Goal: Task Accomplishment & Management: Complete application form

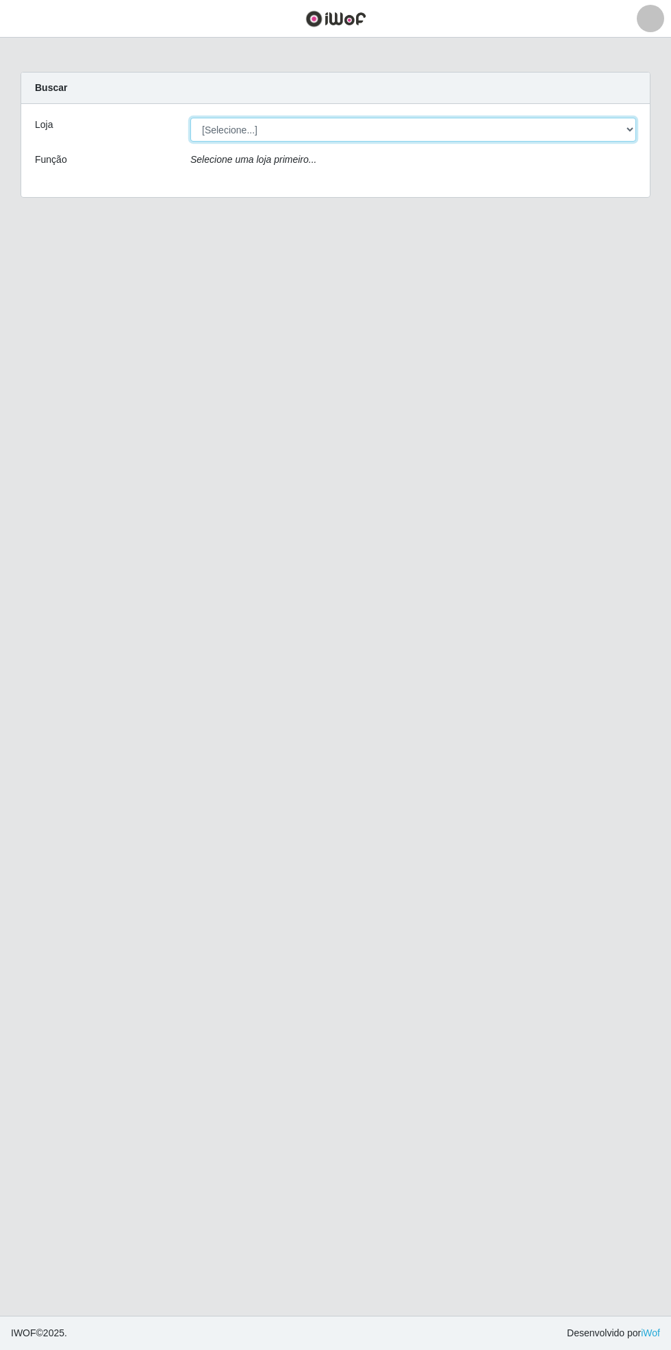
click at [629, 138] on select "[Selecione...] Bemais Supermercados - [GEOGRAPHIC_DATA]" at bounding box center [412, 130] width 445 height 24
select select "250"
click at [190, 118] on select "[Selecione...] Bemais Supermercados - [GEOGRAPHIC_DATA]" at bounding box center [412, 130] width 445 height 24
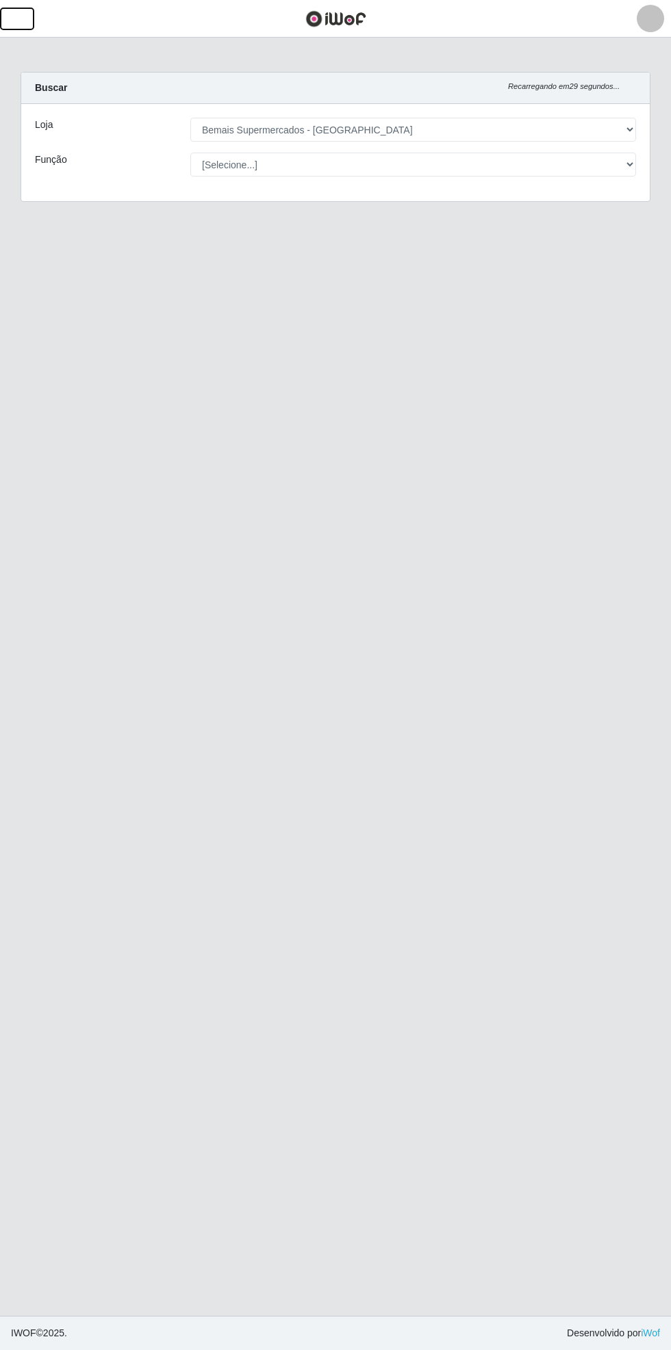
click at [20, 26] on button "button" at bounding box center [17, 19] width 34 height 23
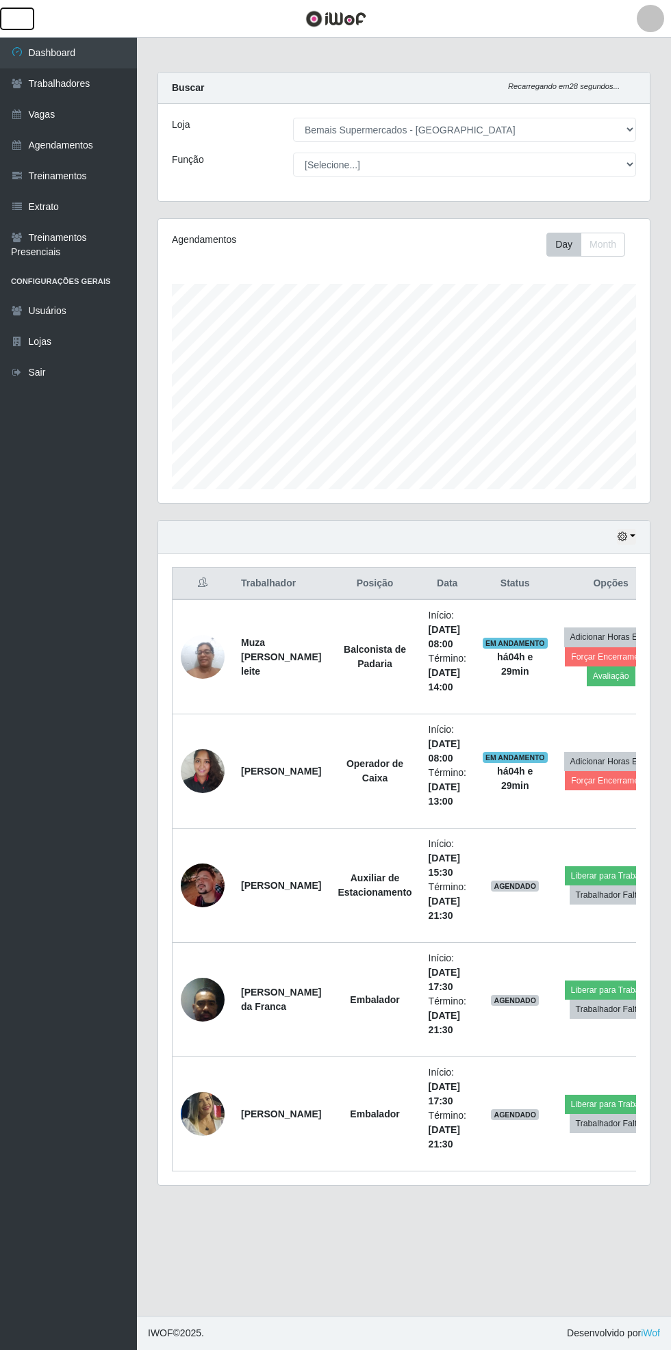
scroll to position [683998, 683790]
click at [54, 105] on link "Vagas" at bounding box center [68, 114] width 137 height 31
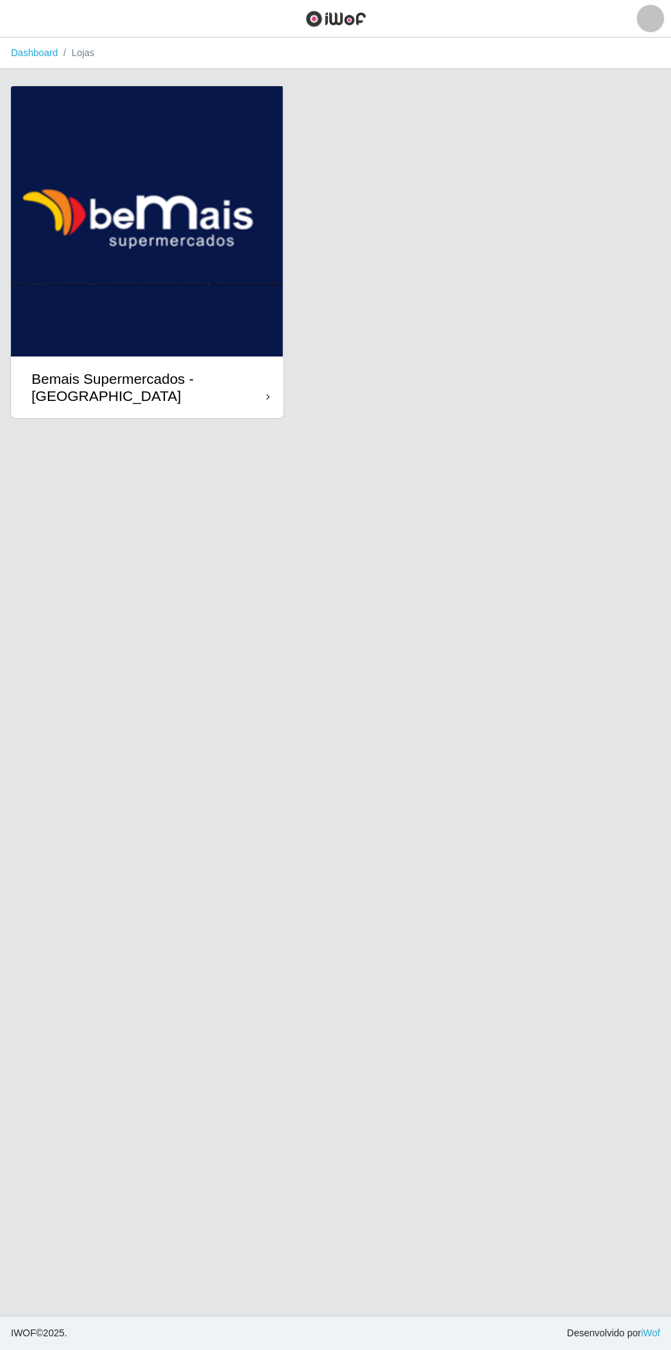
click at [246, 390] on div "Bemais Supermercados - [GEOGRAPHIC_DATA]" at bounding box center [148, 387] width 235 height 34
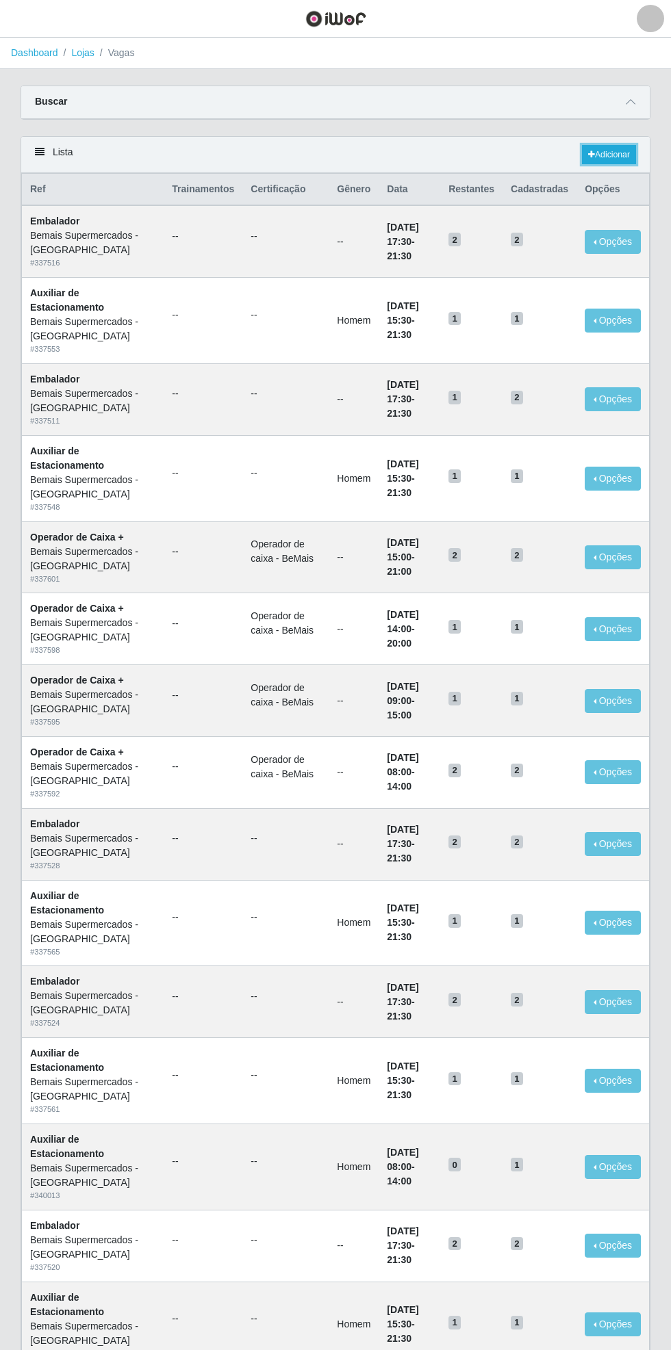
click at [600, 148] on link "Adicionar" at bounding box center [609, 154] width 54 height 19
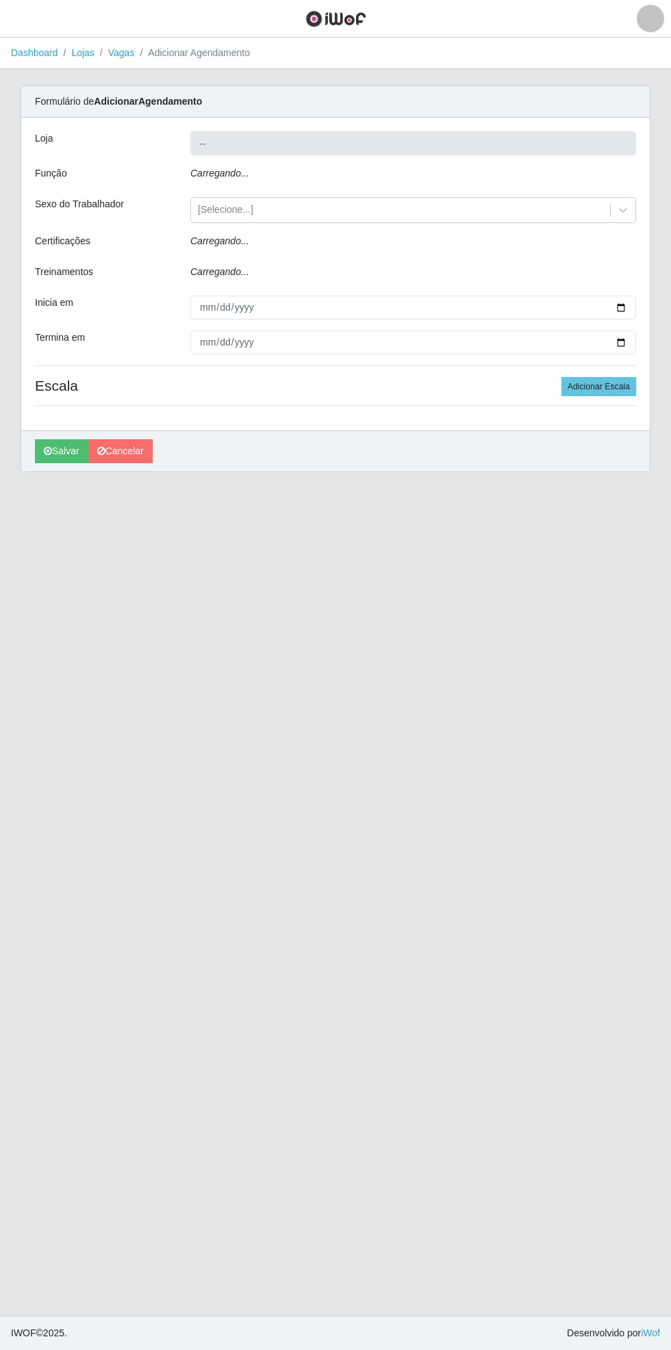
type input "Bemais Supermercados - [GEOGRAPHIC_DATA]"
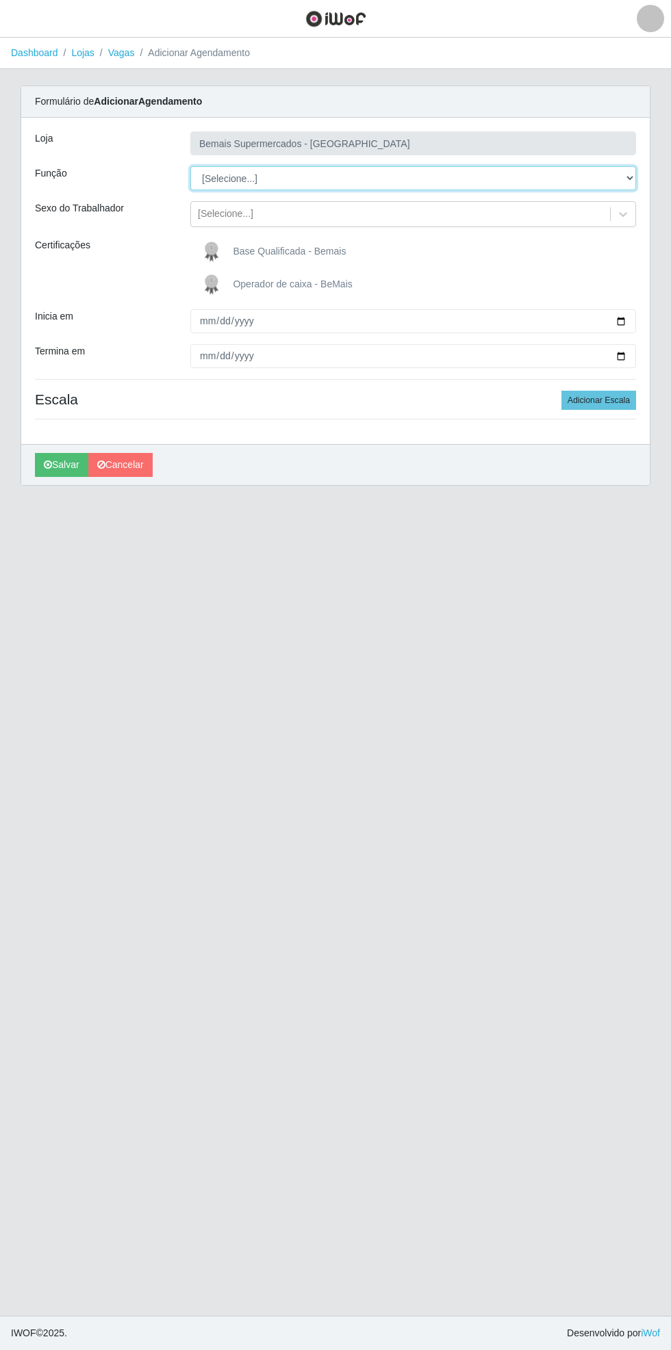
click at [627, 172] on select "[Selecione...] ASG ASG + ASG ++ Auxiliar de Estacionamento Auxiliar de Estacion…" at bounding box center [412, 178] width 445 height 24
select select "115"
click at [190, 166] on select "[Selecione...] ASG ASG + ASG ++ Auxiliar de Estacionamento Auxiliar de Estacion…" at bounding box center [412, 178] width 445 height 24
click at [623, 325] on input "Inicia em" at bounding box center [412, 321] width 445 height 24
type input "[DATE]"
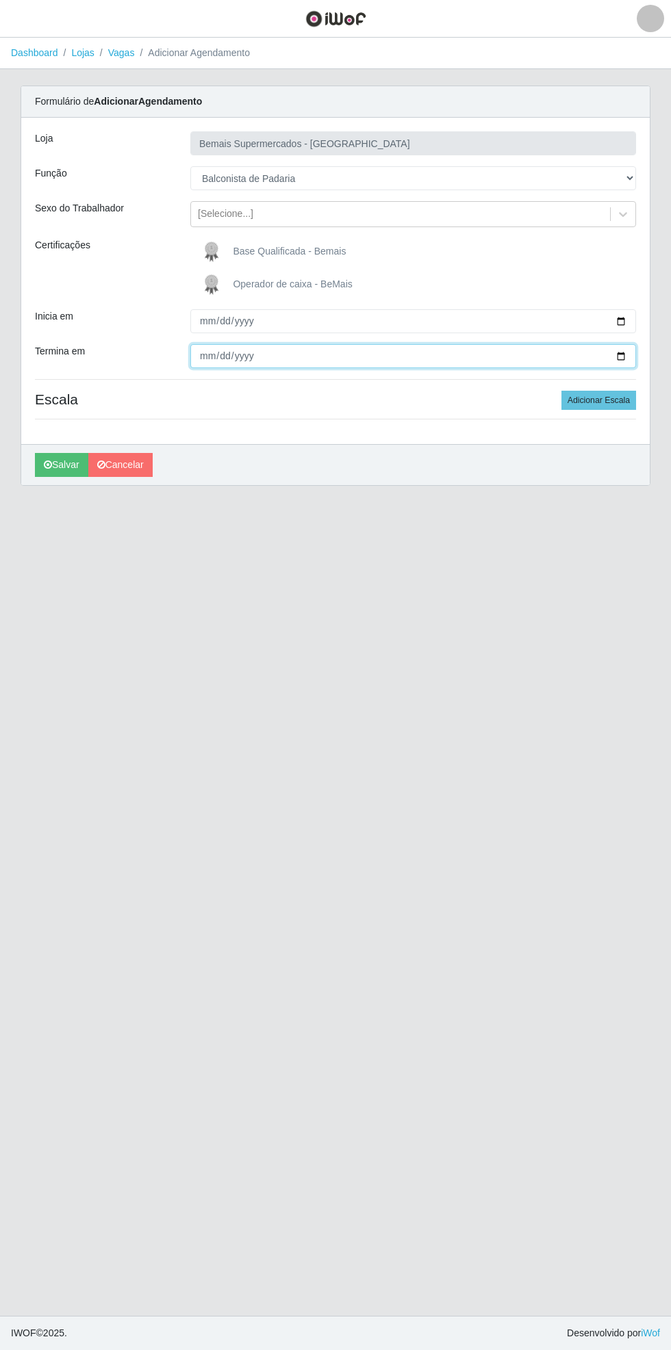
click at [627, 359] on input "Termina em" at bounding box center [412, 356] width 445 height 24
type input "[DATE]"
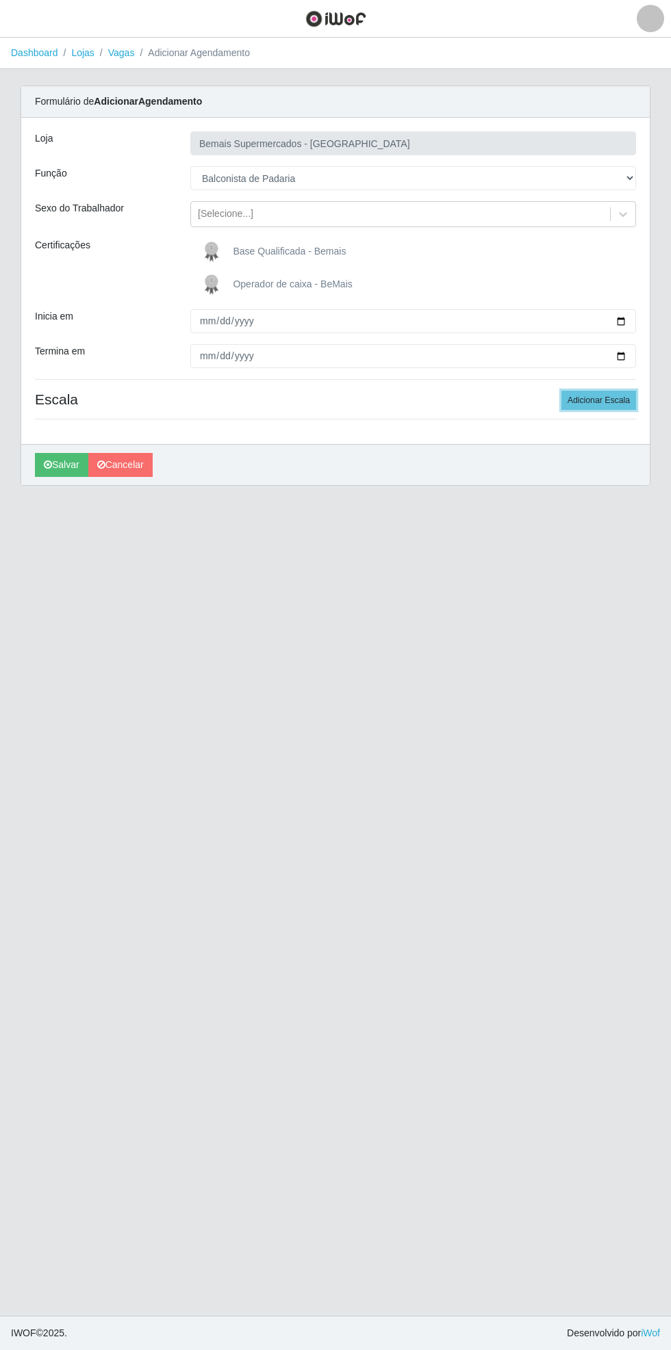
click at [620, 397] on button "Adicionar Escala" at bounding box center [598, 400] width 75 height 19
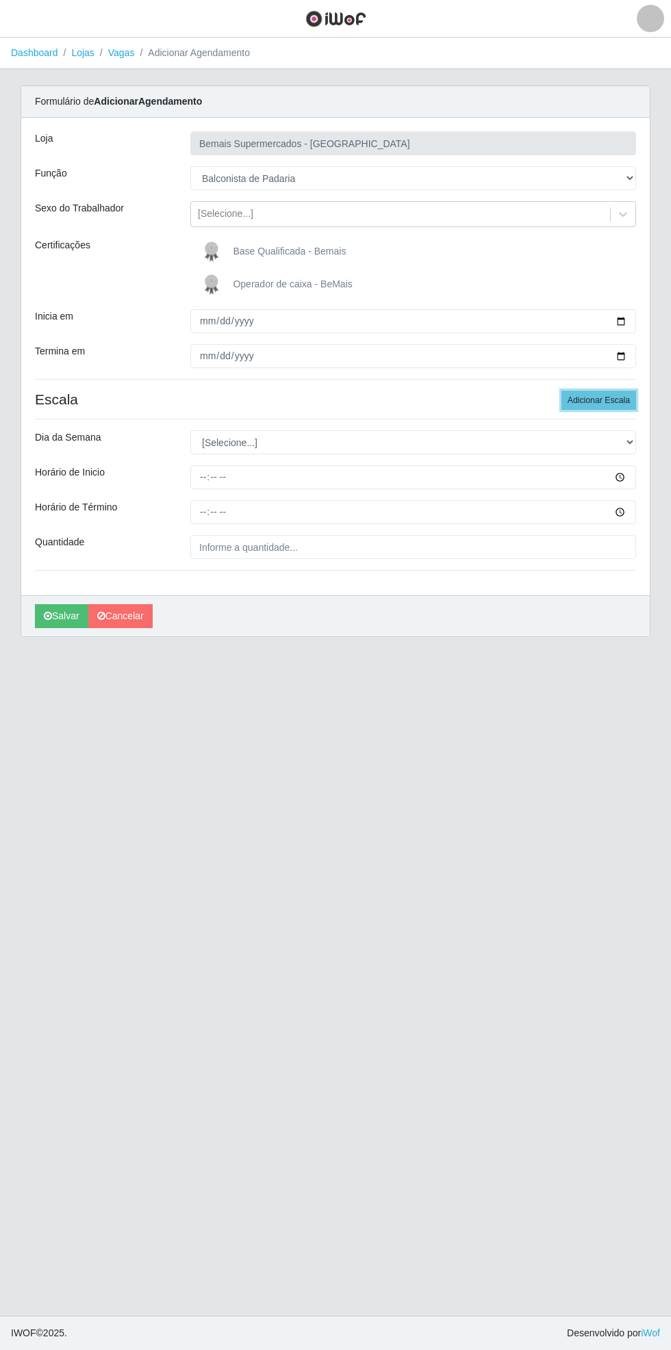
click at [621, 406] on button "Adicionar Escala" at bounding box center [598, 400] width 75 height 19
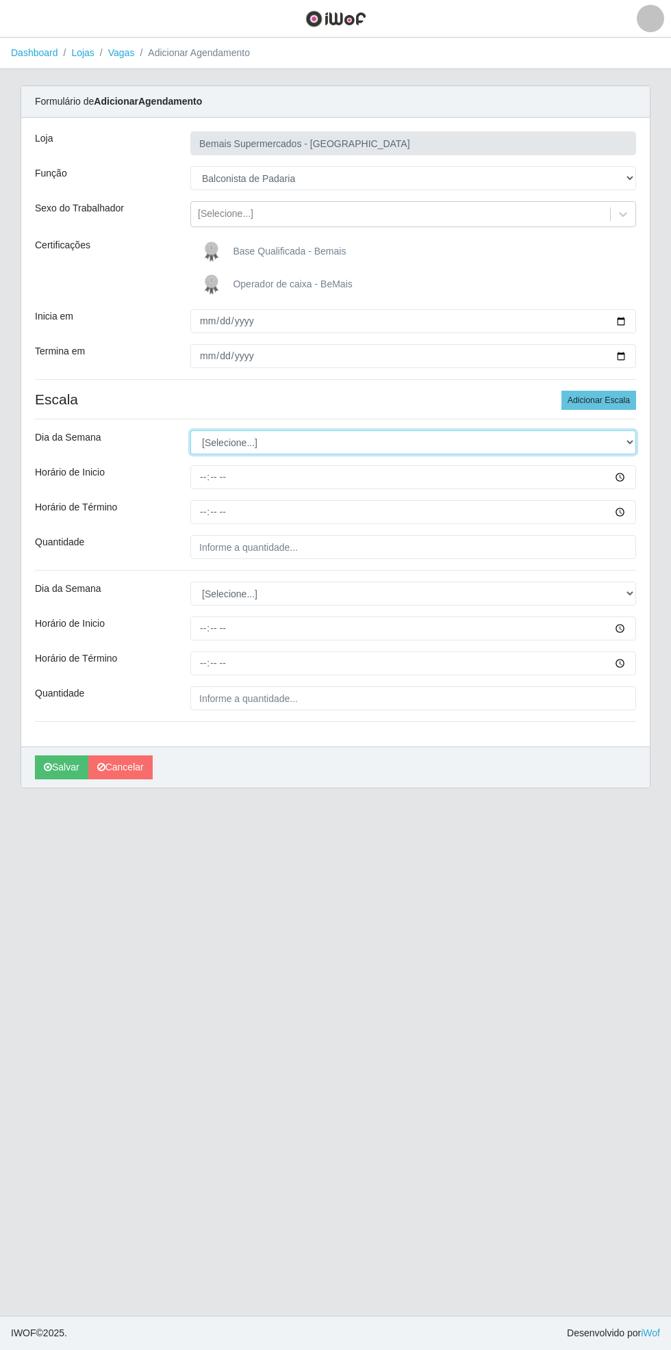
click at [633, 441] on select "[Selecione...] Segunda Terça Quarta Quinta Sexta Sábado Domingo" at bounding box center [412, 442] width 445 height 24
select select "4"
click at [190, 430] on select "[Selecione...] Segunda Terça Quarta Quinta Sexta Sábado Domingo" at bounding box center [412, 442] width 445 height 24
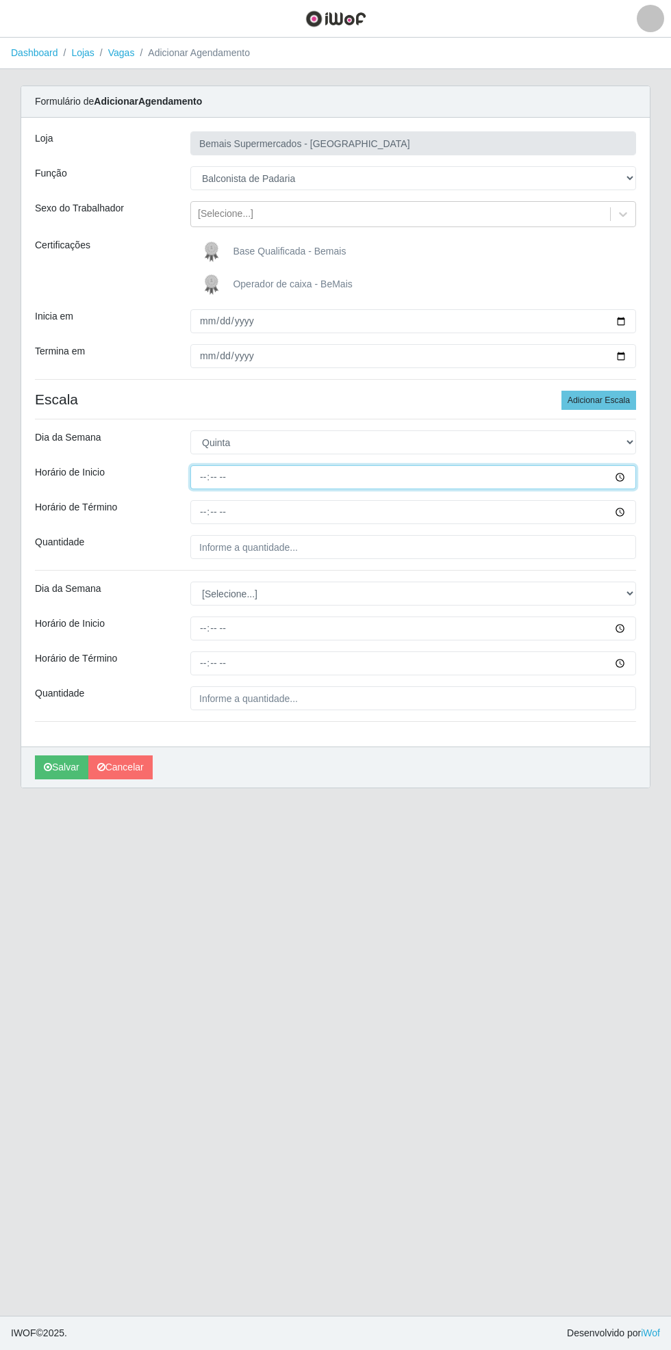
click at [628, 476] on input "Horário de Inicio" at bounding box center [412, 477] width 445 height 24
type input "08:00"
click at [628, 504] on input "Horário de Término" at bounding box center [412, 512] width 445 height 24
type input "14:00"
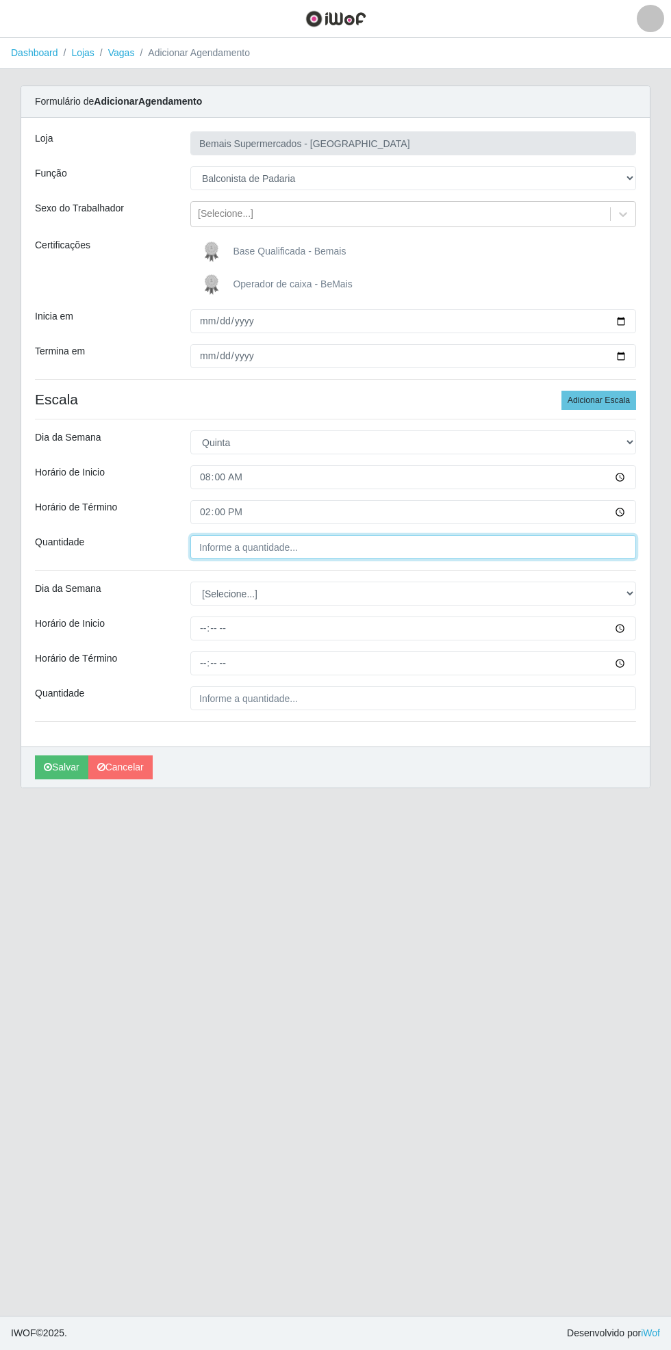
click at [331, 549] on input "Quantidade" at bounding box center [412, 547] width 445 height 24
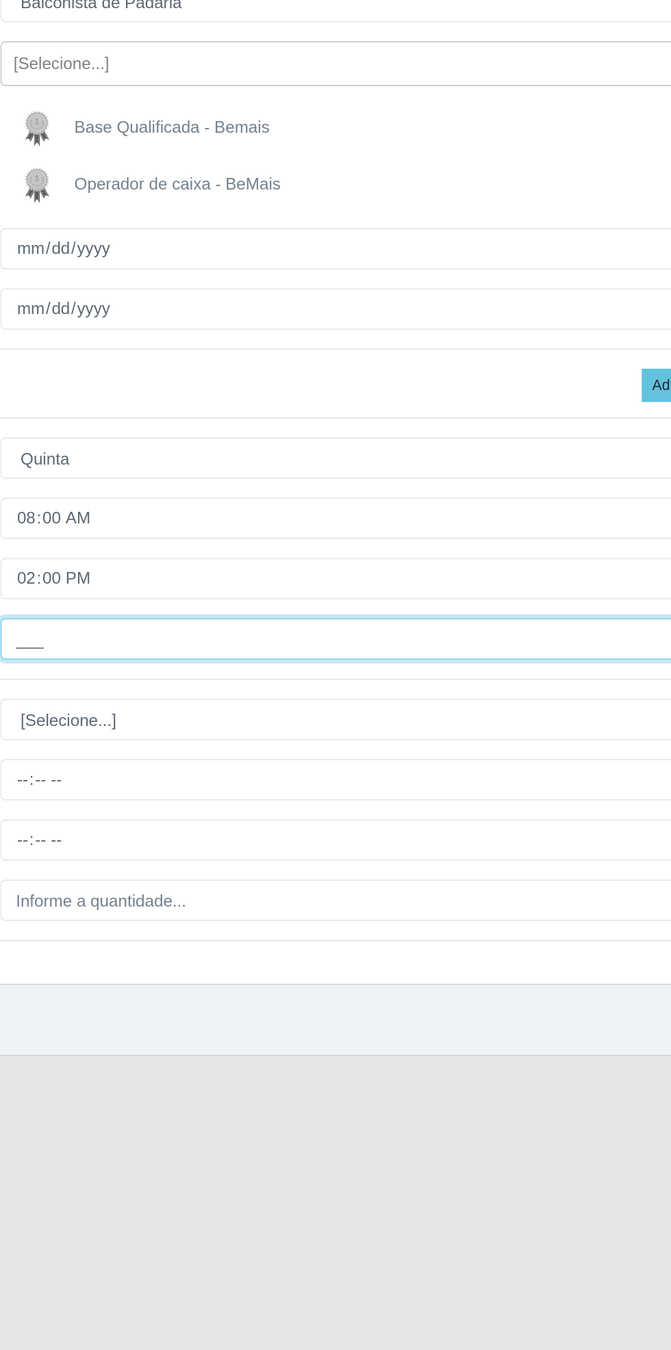
type input "1__"
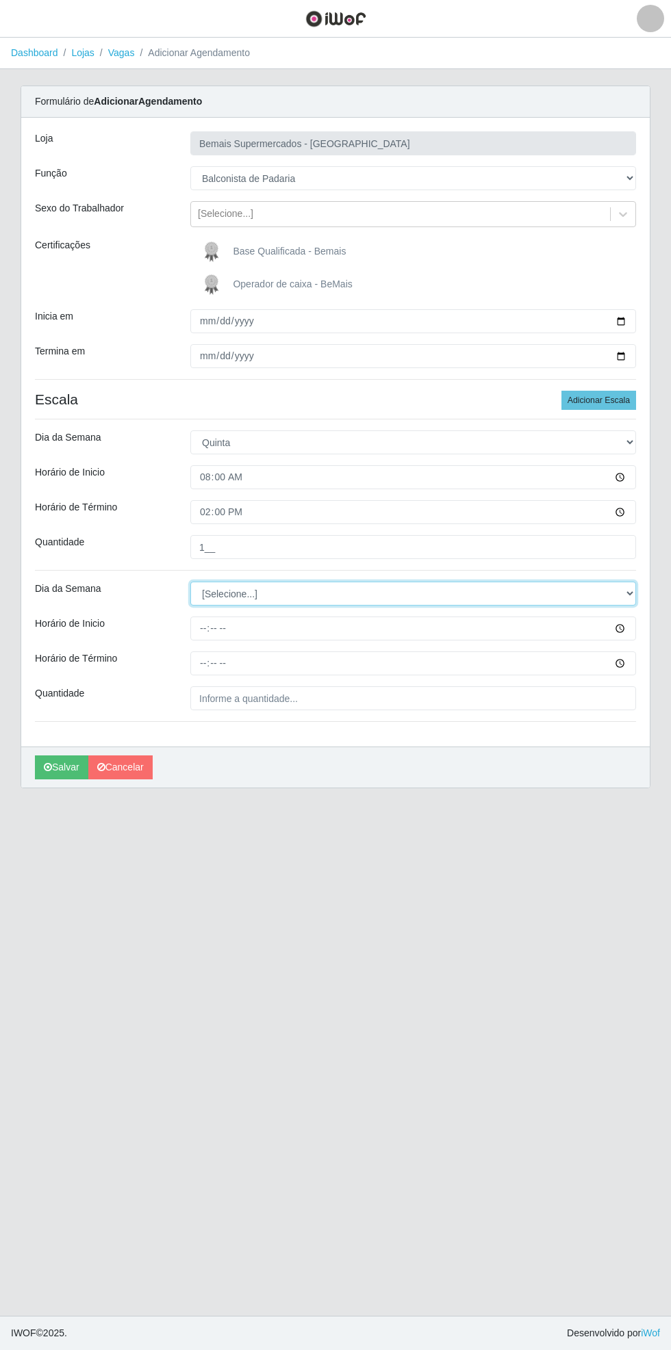
click at [631, 590] on select "[Selecione...] Segunda Terça Quarta Quinta Sexta Sábado Domingo" at bounding box center [412, 594] width 445 height 24
select select "5"
click at [190, 582] on select "[Selecione...] Segunda Terça Quarta Quinta Sexta Sábado Domingo" at bounding box center [412, 594] width 445 height 24
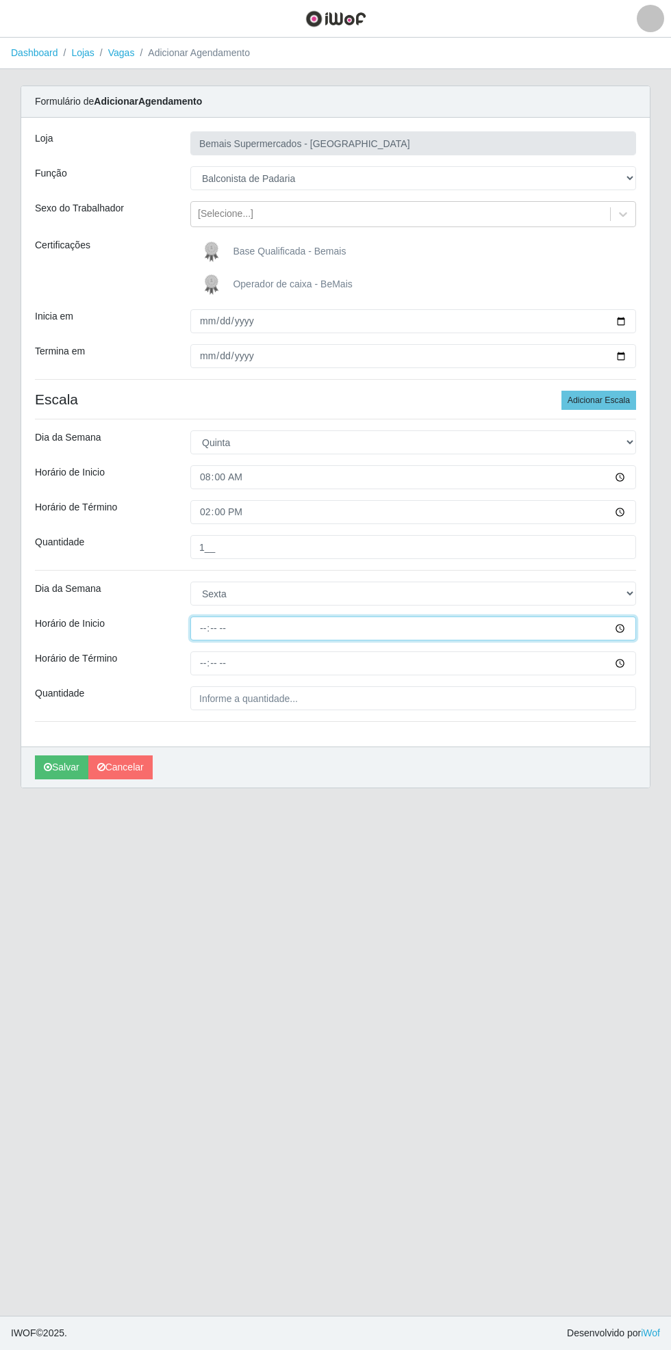
click at [632, 627] on input "Horário de Inicio" at bounding box center [412, 629] width 445 height 24
type input "08:00"
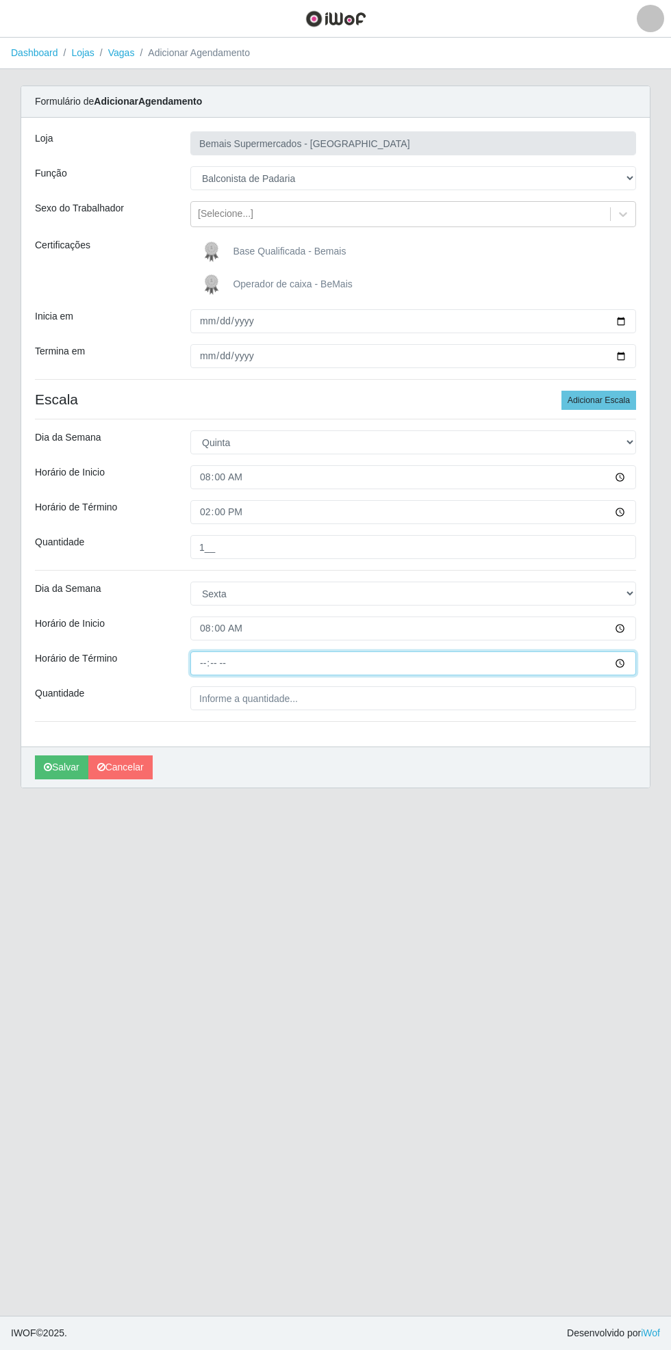
click at [635, 662] on input "Horário de Término" at bounding box center [412, 663] width 445 height 24
type input "14:00"
click at [297, 697] on input "Quantidade" at bounding box center [412, 698] width 445 height 24
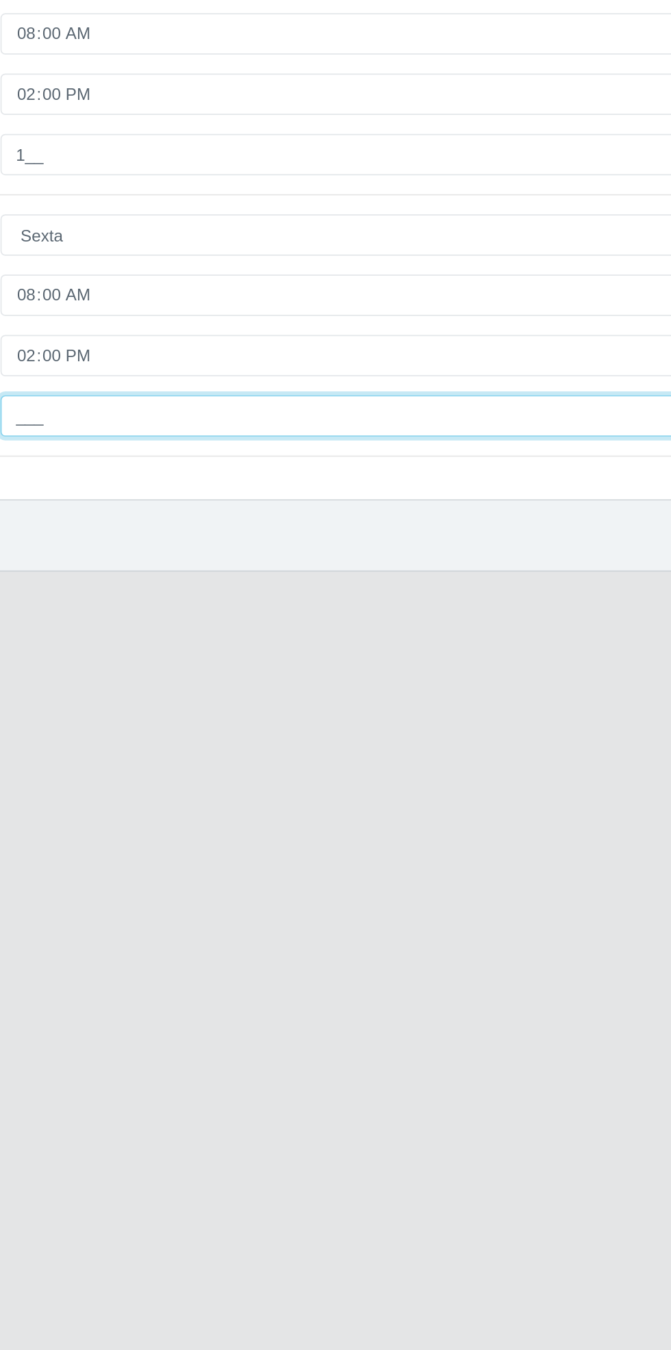
type input "1__"
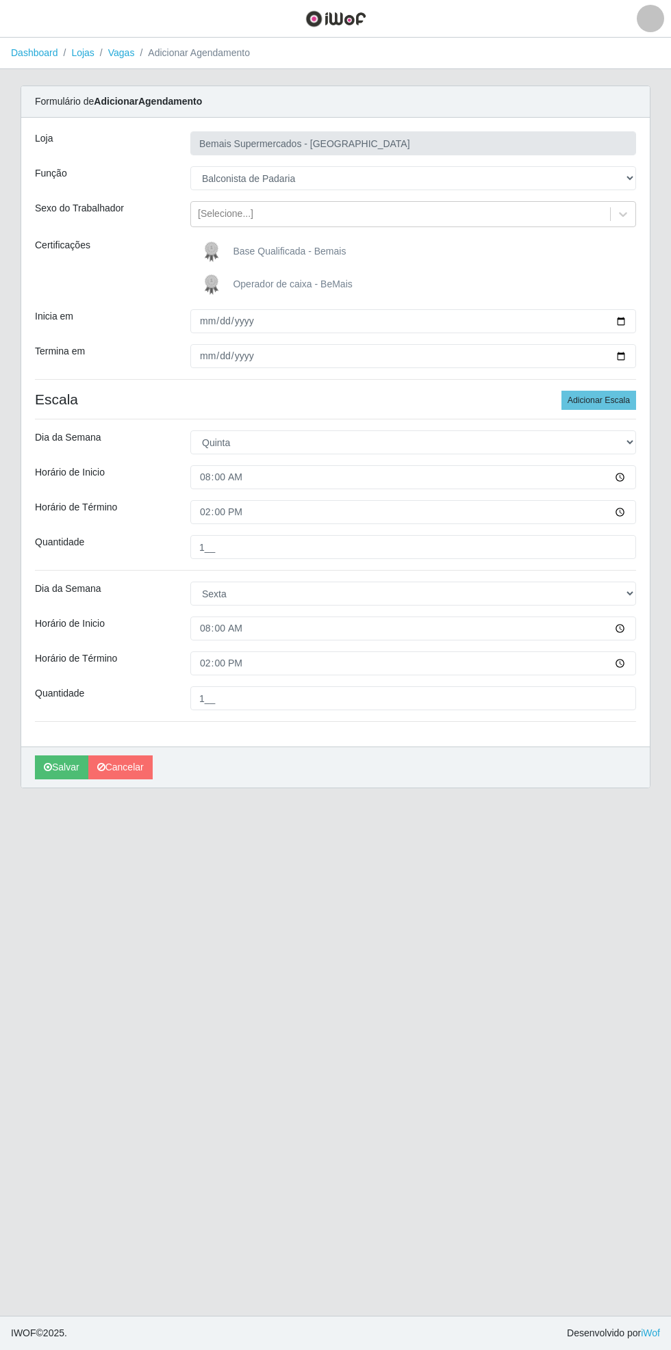
click at [296, 246] on span "Base Qualificada - Bemais" at bounding box center [289, 251] width 113 height 11
click at [0, 0] on input "Base Qualificada - Bemais" at bounding box center [0, 0] width 0 height 0
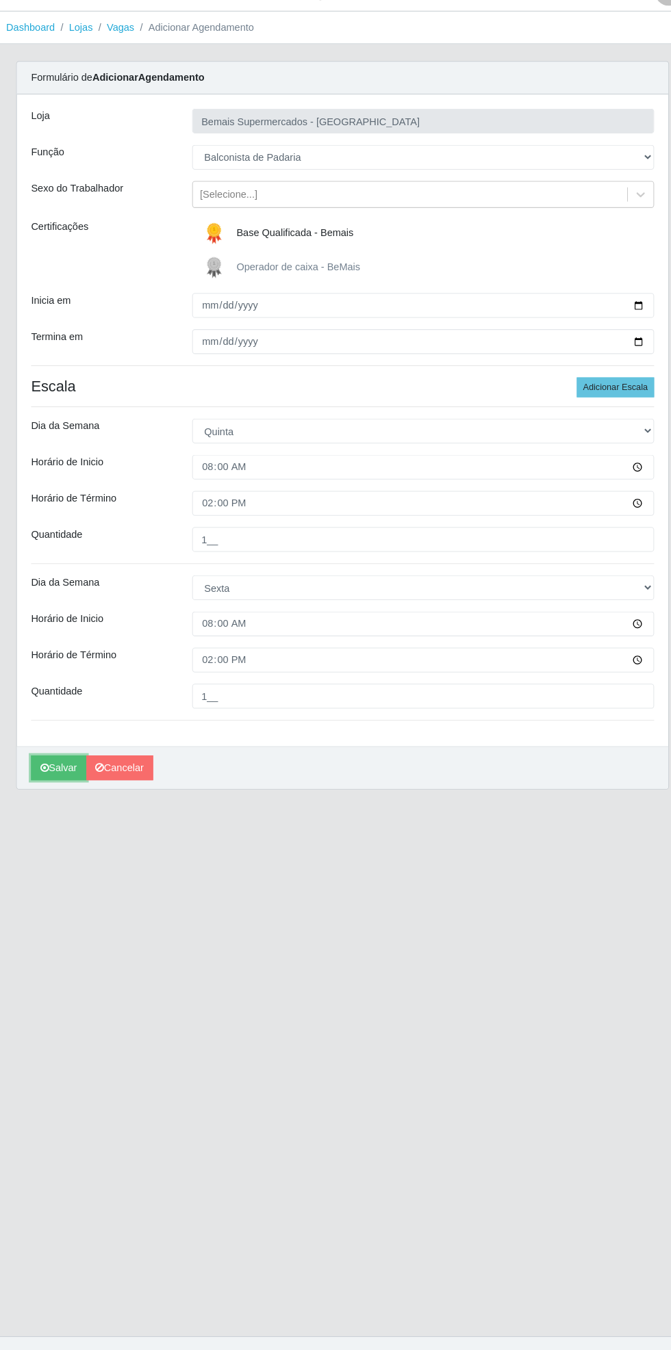
click at [47, 766] on icon "submit" at bounding box center [48, 767] width 8 height 10
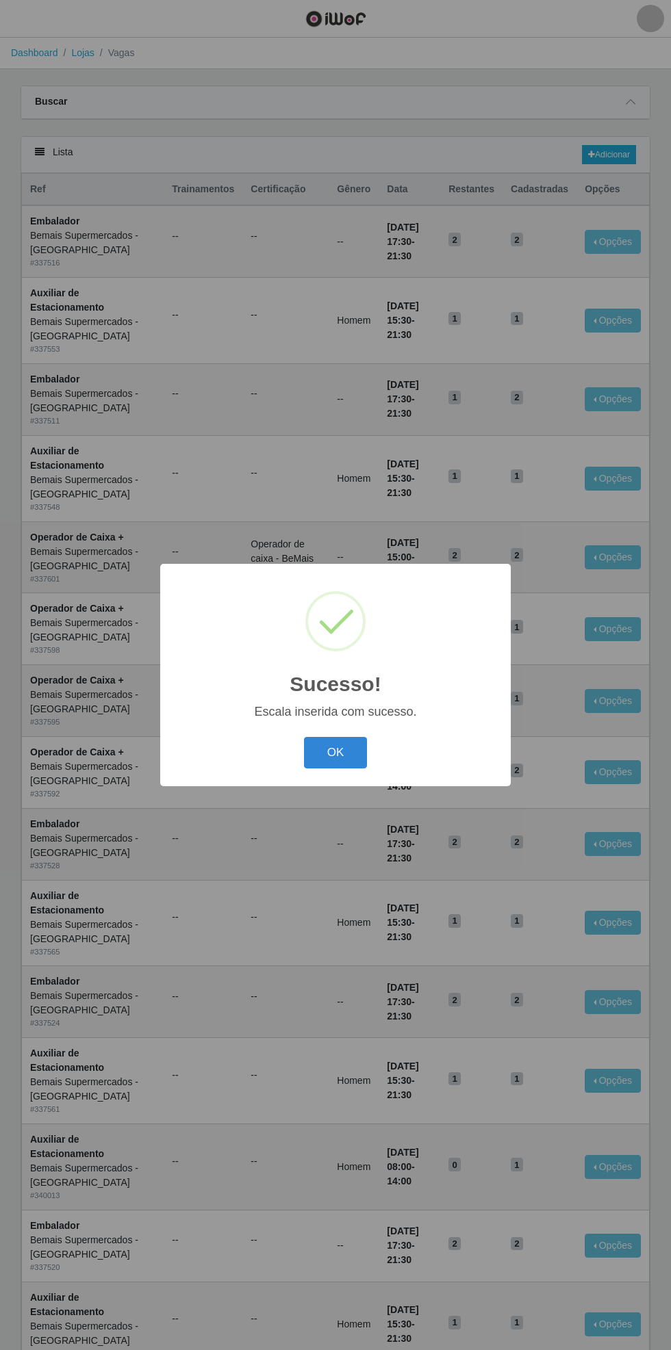
click at [335, 753] on button "OK" at bounding box center [336, 753] width 64 height 32
